Goal: Navigation & Orientation: Find specific page/section

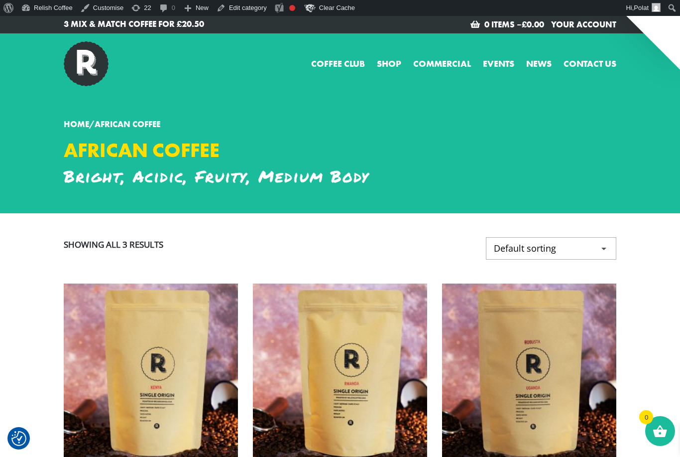
checkbox input "true"
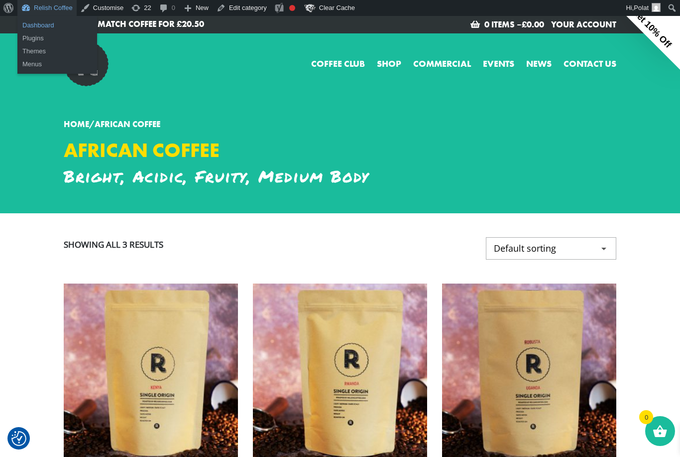
click at [35, 27] on link "Dashboard" at bounding box center [57, 25] width 80 height 13
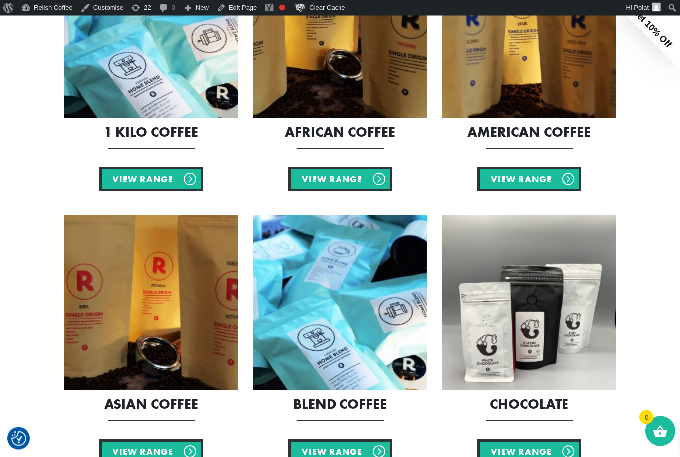
scroll to position [515, 0]
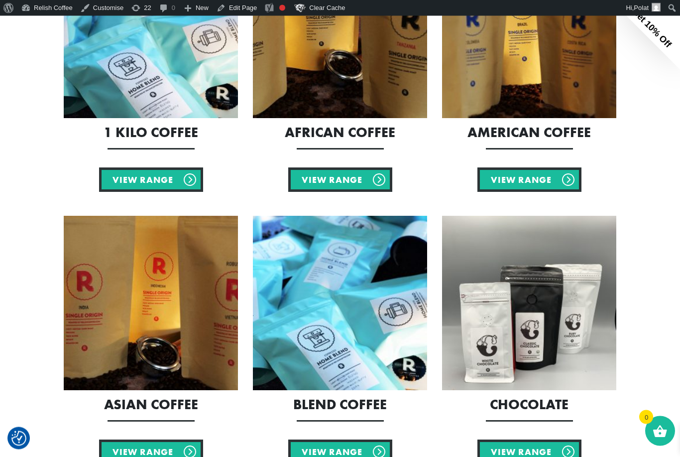
click at [342, 336] on img at bounding box center [340, 303] width 174 height 174
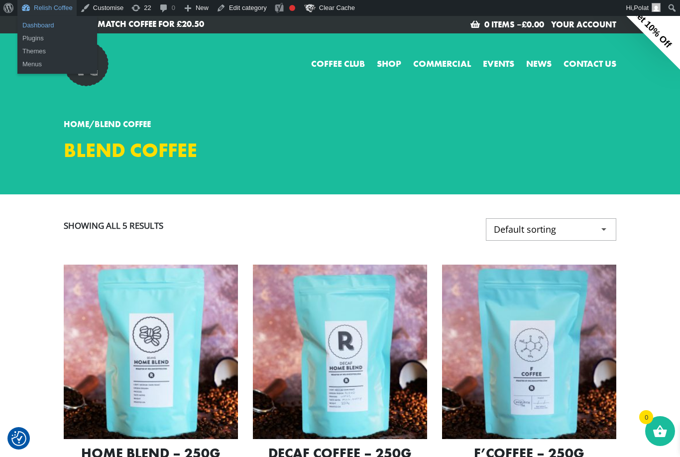
click at [31, 25] on link "Dashboard" at bounding box center [57, 25] width 80 height 13
